Goal: Transaction & Acquisition: Download file/media

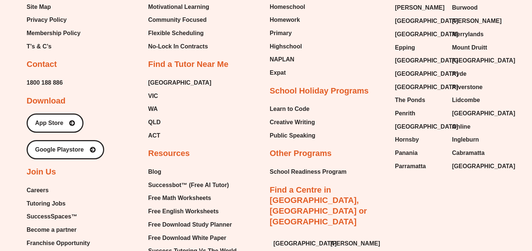
scroll to position [3079, 0]
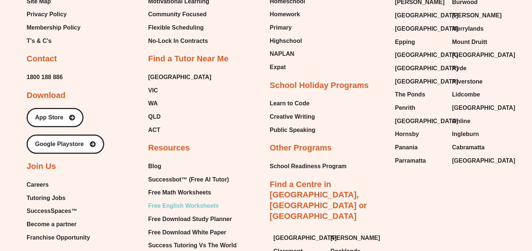
click at [192, 200] on span "Free English Worksheets" at bounding box center [183, 205] width 71 height 11
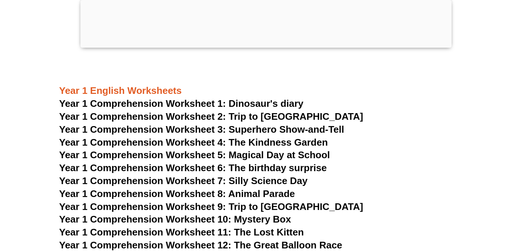
scroll to position [978, 0]
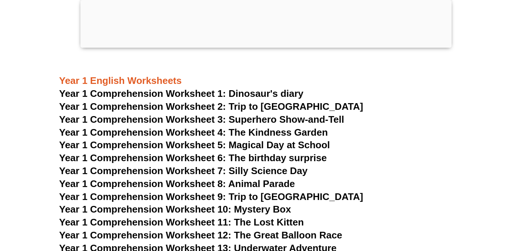
click at [257, 159] on span "Year 1 Comprehension Worksheet 6: The birthday surprise" at bounding box center [192, 157] width 267 height 11
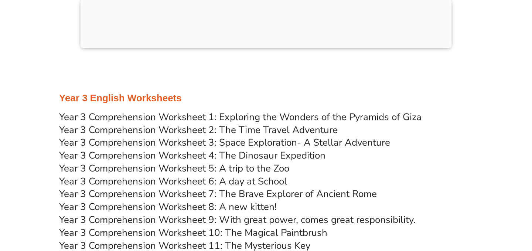
scroll to position [2486, 0]
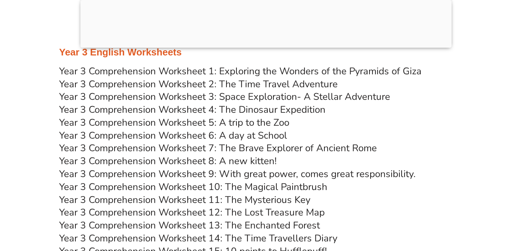
click at [271, 69] on link "Year 3 Comprehension Worksheet 1: Exploring the Wonders of the Pyramids of Giza" at bounding box center [240, 71] width 362 height 13
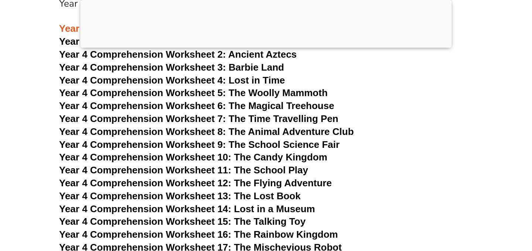
scroll to position [3060, 0]
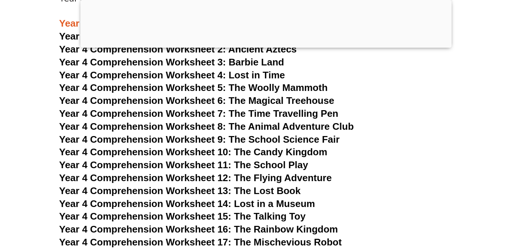
click at [275, 202] on span "Year 4 Comprehension Worksheet 14: Lost in a Museum" at bounding box center [187, 203] width 256 height 11
click at [169, 108] on span "Year 4 Comprehension Worksheet 7: The Time Travelling Pen" at bounding box center [198, 113] width 279 height 11
